Goal: Task Accomplishment & Management: Manage account settings

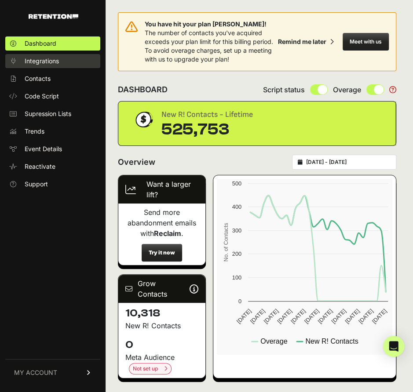
click at [35, 56] on link "Integrations" at bounding box center [52, 61] width 95 height 14
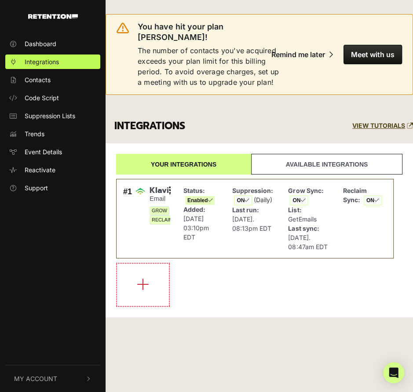
click at [291, 160] on link "Available integrations" at bounding box center [326, 164] width 151 height 21
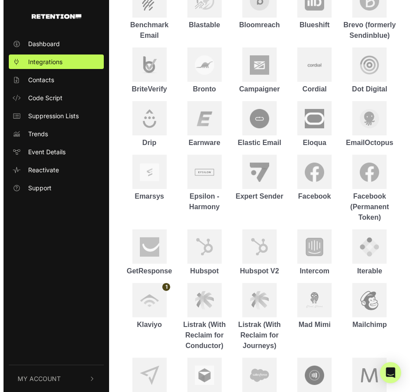
scroll to position [779, 0]
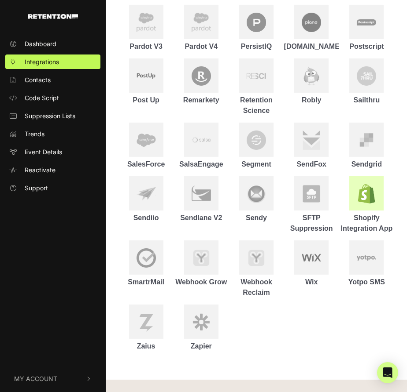
click at [362, 184] on img at bounding box center [365, 193] width 19 height 19
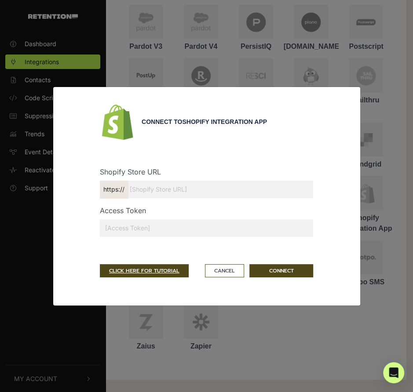
click at [140, 193] on input "text" at bounding box center [206, 190] width 213 height 18
paste input "[DOMAIN_NAME][URL]"
drag, startPoint x: 303, startPoint y: 188, endPoint x: 0, endPoint y: 176, distance: 303.8
click at [303, 190] on input "[DOMAIN_NAME][URL]" at bounding box center [206, 190] width 213 height 18
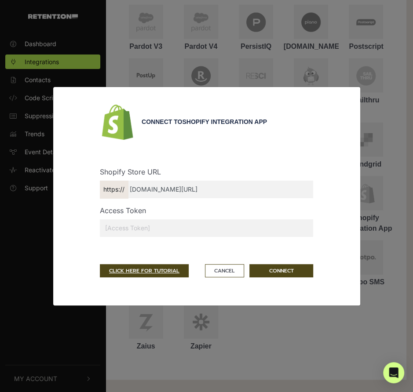
drag, startPoint x: 286, startPoint y: 190, endPoint x: 0, endPoint y: 186, distance: 286.9
paste input "x8hq1a-0u.myshopify.com"
type input "x8hq1a-0u.myshopify.com"
click at [279, 231] on input "text" at bounding box center [206, 229] width 213 height 18
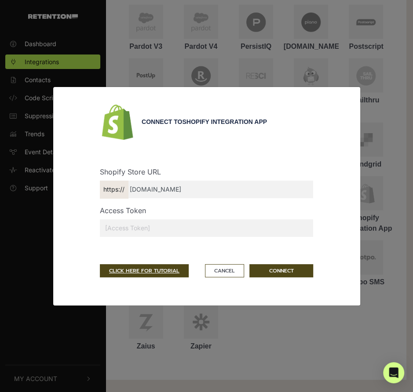
paste input "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"
type input "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"
click at [278, 274] on button "CONNECT" at bounding box center [281, 270] width 64 height 13
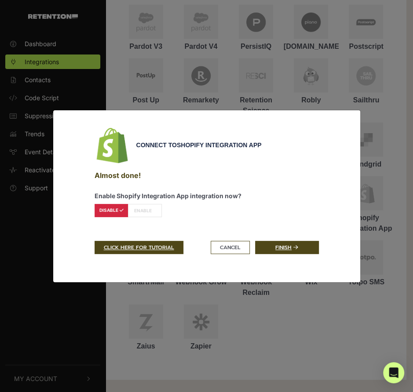
click at [136, 208] on label "ENABLE" at bounding box center [145, 210] width 34 height 13
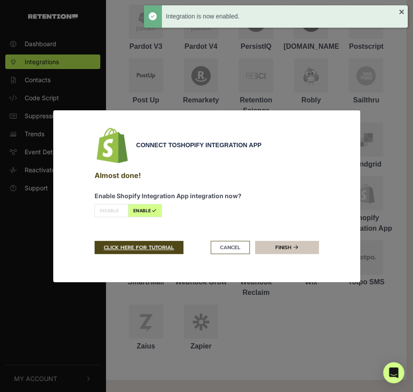
click at [307, 247] on link "Finish" at bounding box center [287, 247] width 64 height 13
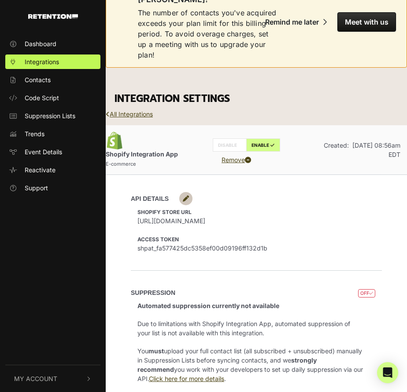
scroll to position [44, 0]
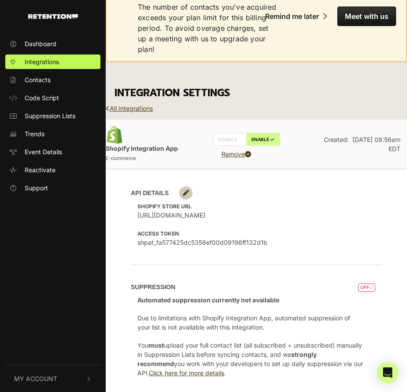
drag, startPoint x: 361, startPoint y: 282, endPoint x: 302, endPoint y: 289, distance: 59.4
click at [302, 296] on li "Automated suppression currently not available Due to limitations with Shopify I…" at bounding box center [250, 337] width 227 height 82
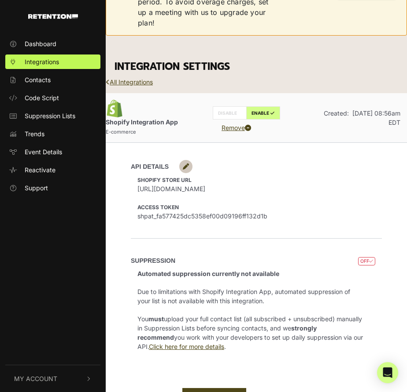
scroll to position [76, 0]
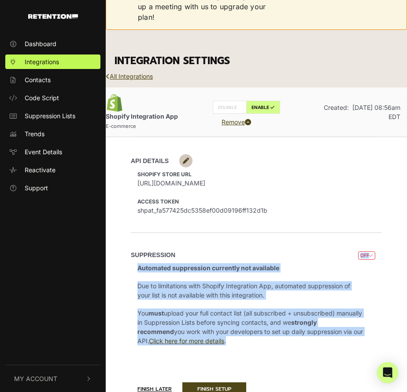
drag, startPoint x: 125, startPoint y: 228, endPoint x: 255, endPoint y: 315, distance: 156.7
click at [255, 315] on div "SUPPRESSION OFF Automated suppression currently not available Due to limitation…" at bounding box center [256, 299] width 301 height 132
copy div "SUPPRESSION OFF Automated suppression currently not available Due to limitation…"
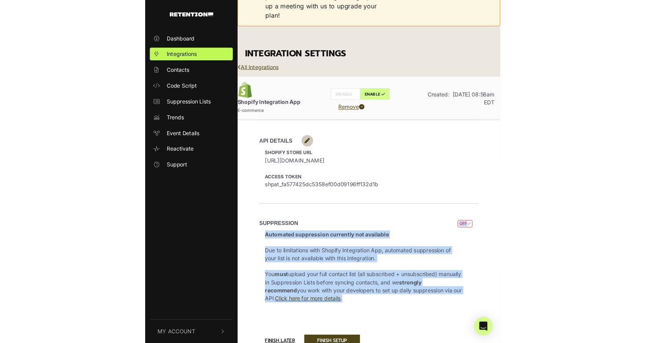
scroll to position [42, 0]
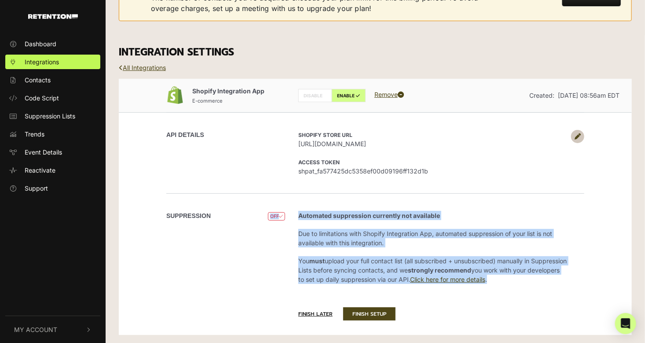
copy div "SUPPRESSION OFF Automated suppression currently not available Due to limitation…"
click at [30, 329] on span "My Account" at bounding box center [35, 329] width 43 height 9
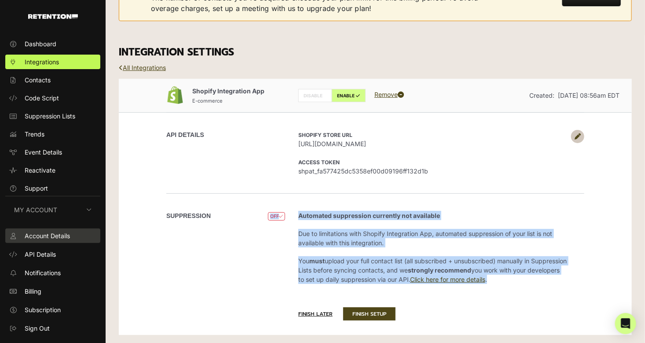
click at [52, 237] on span "Account Details" at bounding box center [47, 235] width 45 height 9
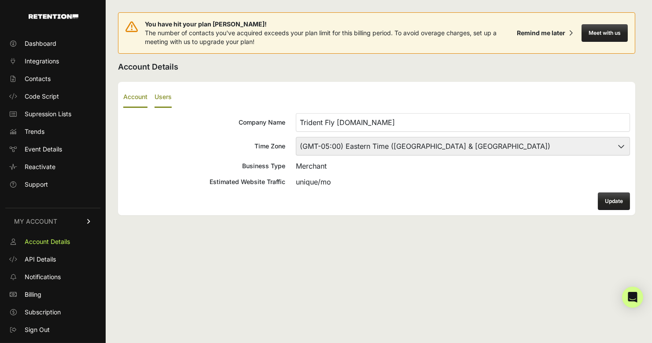
click at [156, 95] on label "Users" at bounding box center [162, 97] width 17 height 21
click at [0, 0] on input "Users" at bounding box center [0, 0] width 0 height 0
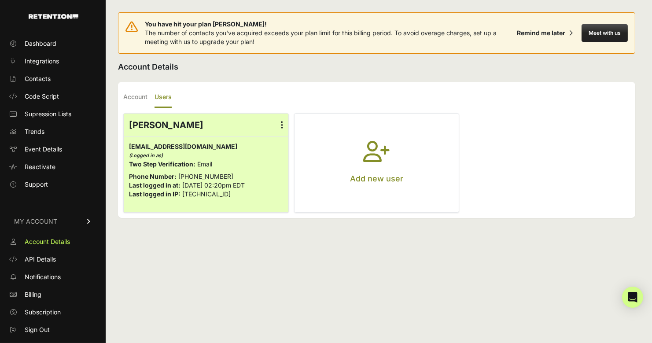
click at [368, 157] on icon "button" at bounding box center [376, 157] width 26 height 32
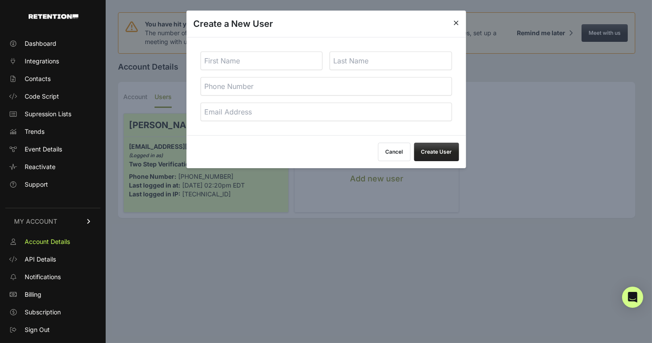
click at [235, 62] on input "text" at bounding box center [261, 60] width 122 height 18
type input "Rebeka"
type input "C"
drag, startPoint x: 131, startPoint y: 117, endPoint x: 123, endPoint y: 120, distance: 8.3
click at [125, 119] on body "Dashboard Integrations Contacts Code Script Supression Lists Trends Event Detai…" at bounding box center [326, 171] width 652 height 343
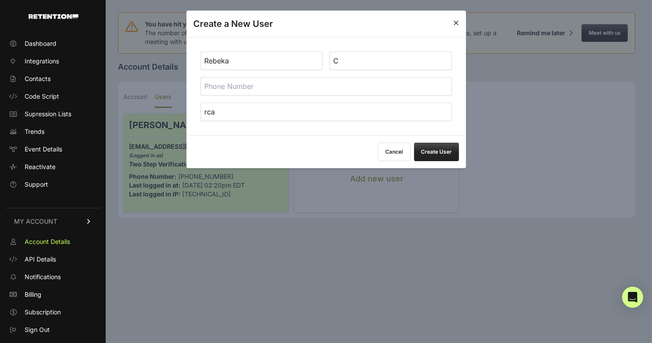
paste input "lcagniti@crimsonagility.com"
type input "rcalcagniti@crimsonagility.com"
click at [447, 149] on button "Create User" at bounding box center [436, 152] width 45 height 18
